Goal: Navigation & Orientation: Find specific page/section

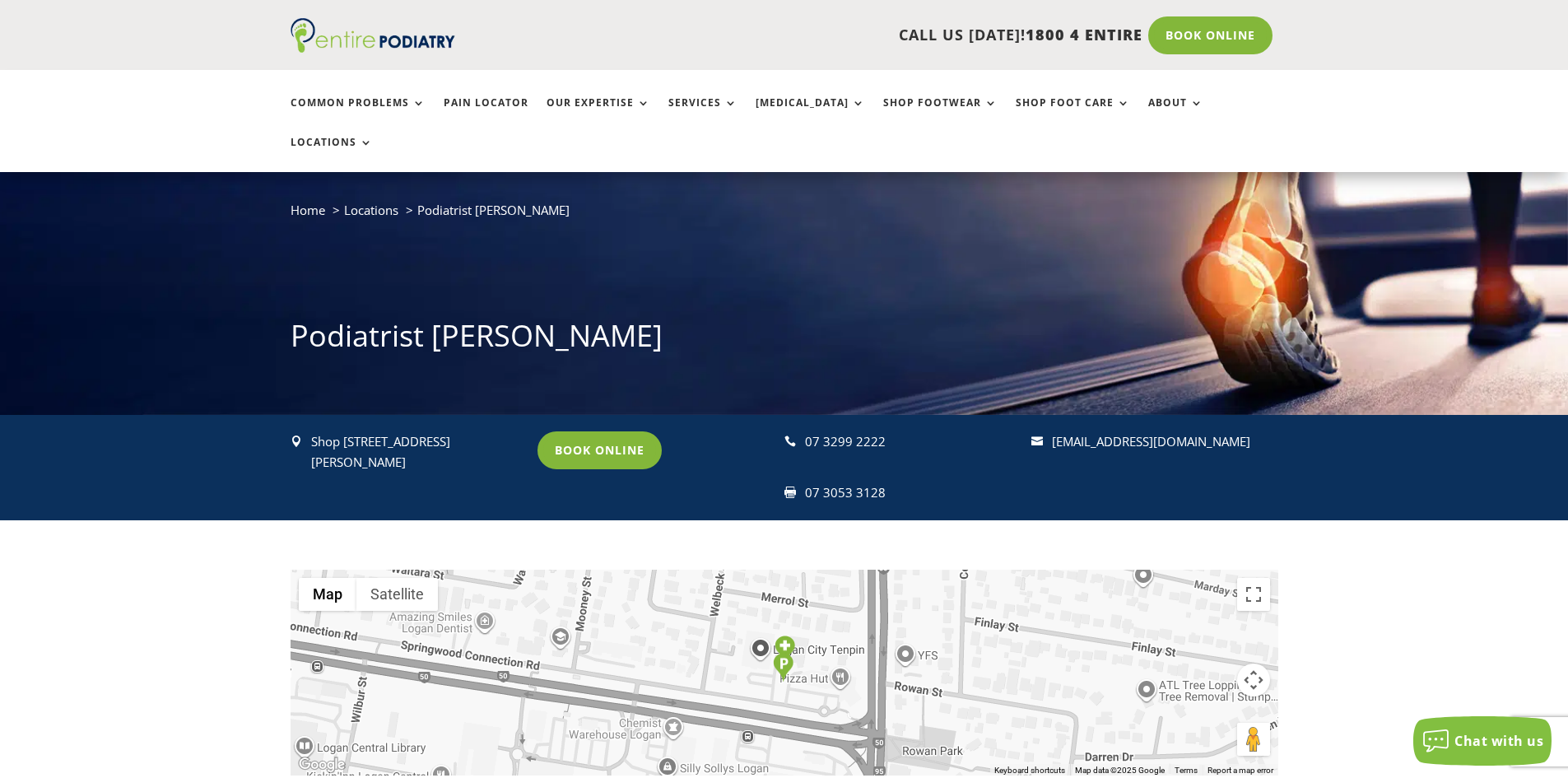
scroll to position [66, 0]
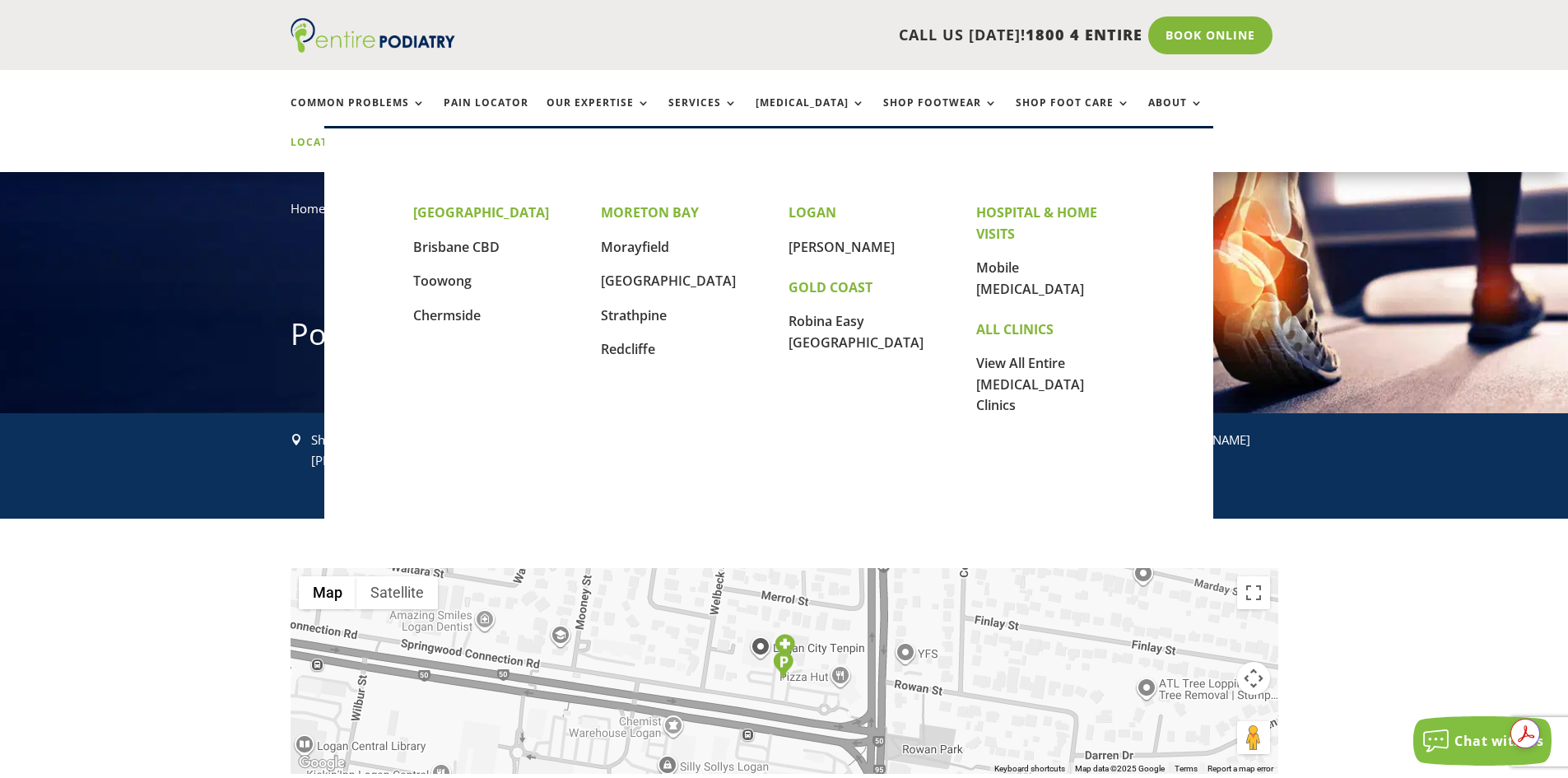
click at [373, 137] on link "Locations" at bounding box center [332, 154] width 82 height 36
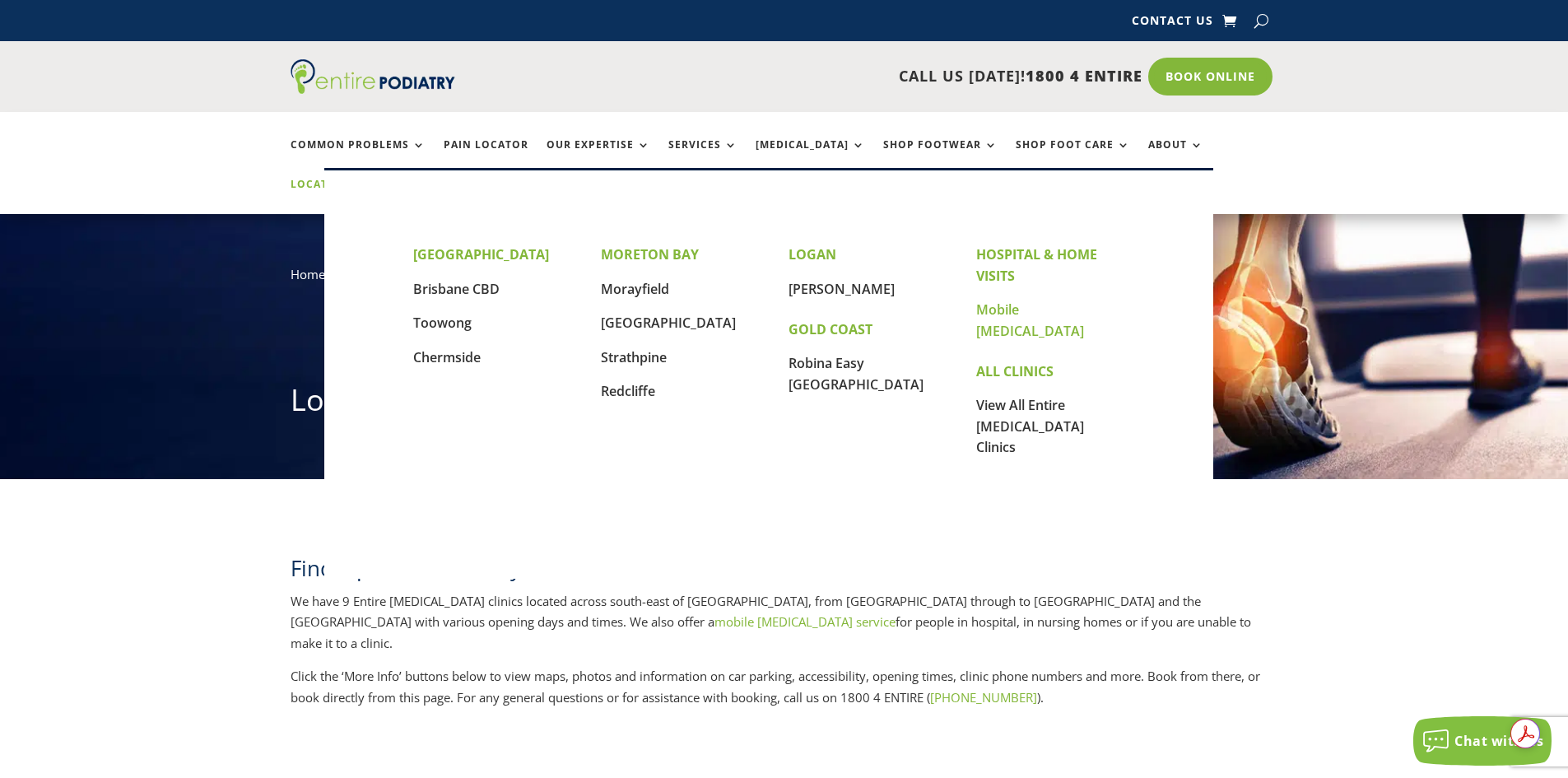
click at [1007, 305] on link "Mobile [MEDICAL_DATA]" at bounding box center [1030, 320] width 108 height 39
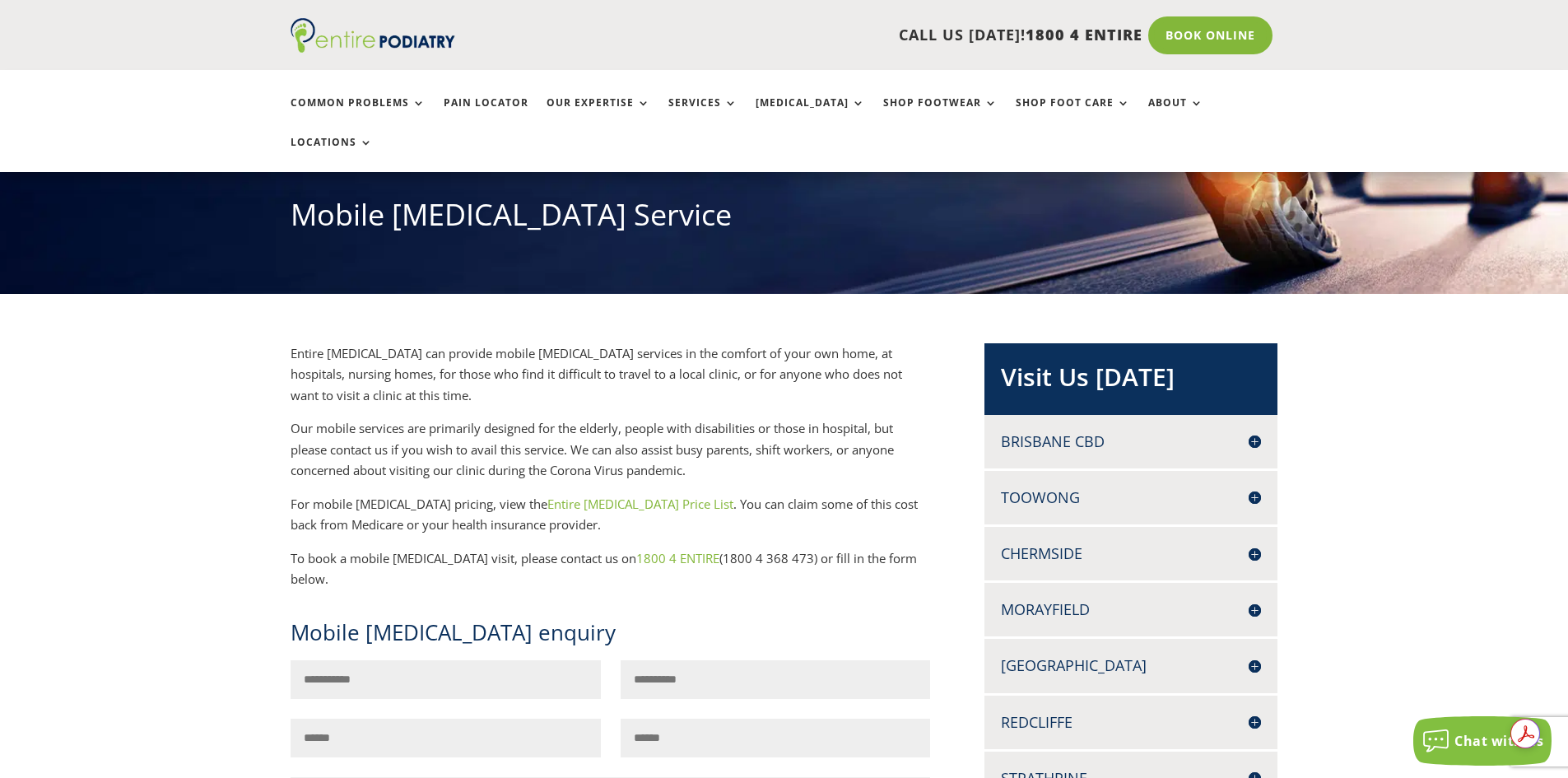
scroll to position [197, 0]
